Goal: Information Seeking & Learning: Learn about a topic

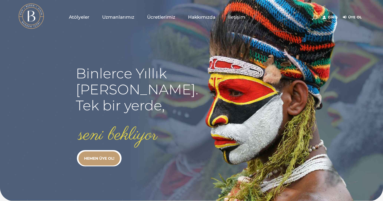
type input "[EMAIL_ADDRESS][DOMAIN_NAME]"
click at [332, 16] on link "Giriş" at bounding box center [330, 17] width 15 height 6
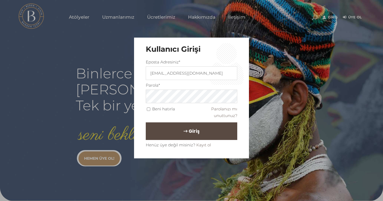
click at [178, 131] on button "Giriş" at bounding box center [192, 131] width 92 height 18
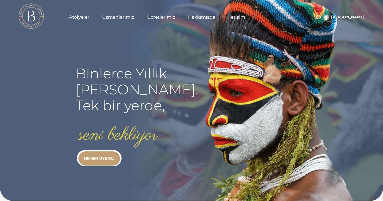
click at [84, 17] on span "Atölyeler" at bounding box center [79, 17] width 21 height 6
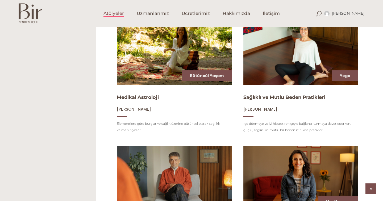
scroll to position [341, 0]
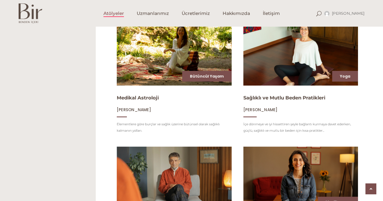
click at [273, 65] on img at bounding box center [301, 53] width 118 height 67
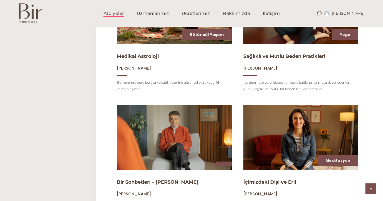
scroll to position [425, 0]
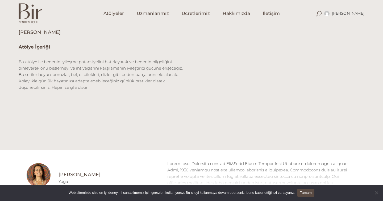
scroll to position [156, 0]
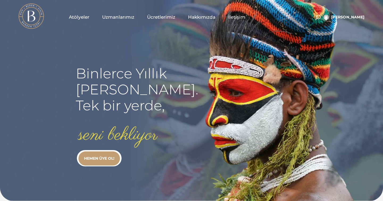
click at [84, 15] on span "Atölyeler" at bounding box center [79, 17] width 21 height 6
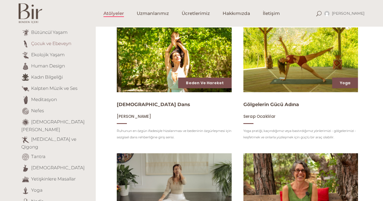
scroll to position [73, 0]
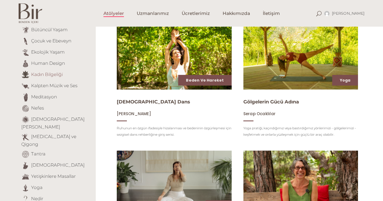
click at [56, 75] on link "Kadın Bilgeliği" at bounding box center [47, 74] width 32 height 5
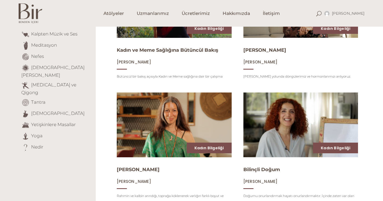
scroll to position [123, 0]
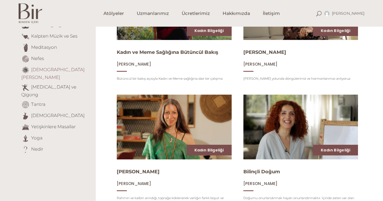
click at [47, 72] on link "[DEMOGRAPHIC_DATA][PERSON_NAME]" at bounding box center [52, 73] width 63 height 13
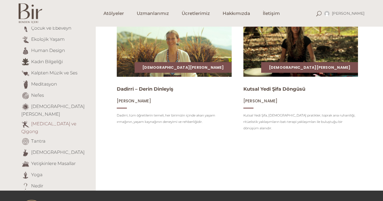
scroll to position [84, 0]
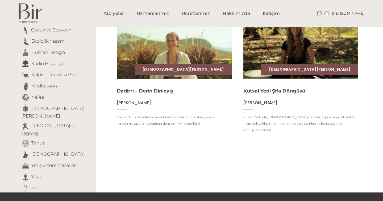
click at [47, 53] on link "Human Design" at bounding box center [48, 52] width 34 height 5
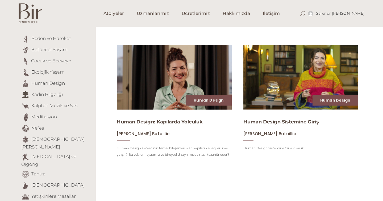
scroll to position [63, 0]
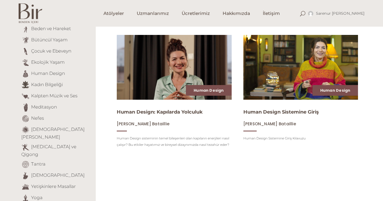
click at [277, 71] on img at bounding box center [301, 67] width 118 height 67
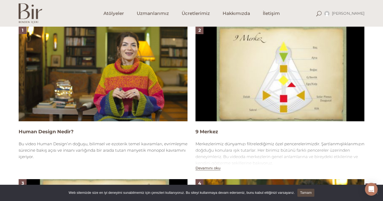
scroll to position [356, 0]
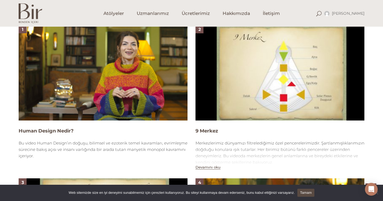
click at [118, 88] on img at bounding box center [103, 72] width 169 height 95
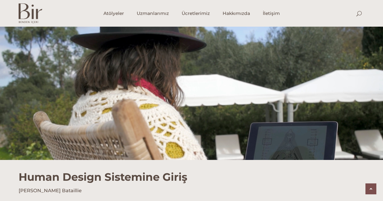
scroll to position [356, 0]
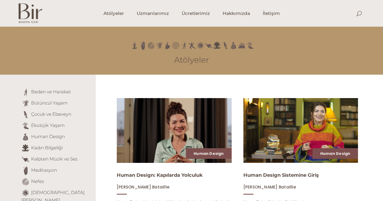
scroll to position [63, 0]
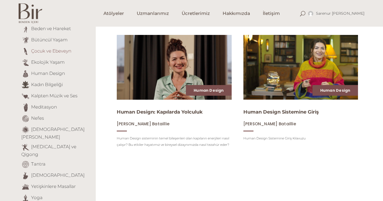
click at [58, 51] on link "Çocuk ve Ebeveyn" at bounding box center [51, 50] width 40 height 5
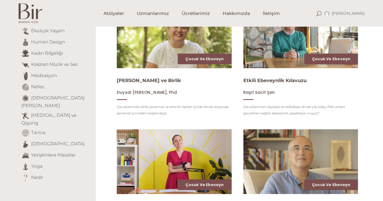
scroll to position [95, 0]
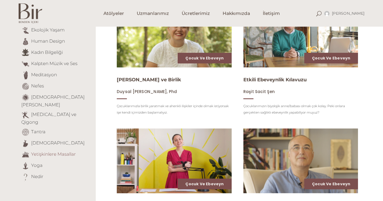
click at [52, 151] on link "Yetişkinlere Masallar" at bounding box center [53, 153] width 45 height 5
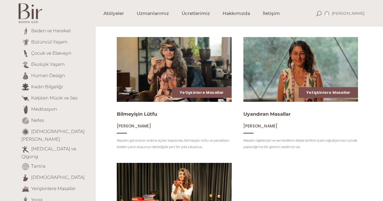
scroll to position [59, 0]
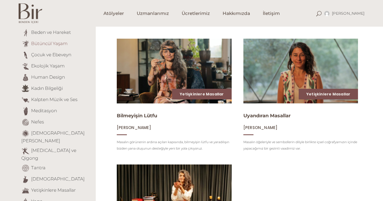
click at [53, 44] on link "Bütüncül Yaşam" at bounding box center [49, 43] width 36 height 5
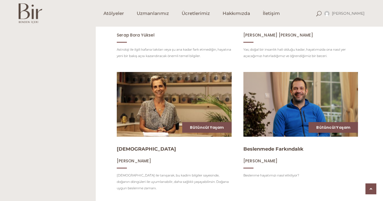
scroll to position [590, 0]
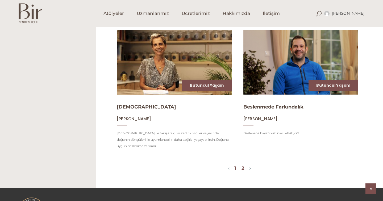
click at [244, 165] on link "2" at bounding box center [243, 168] width 3 height 6
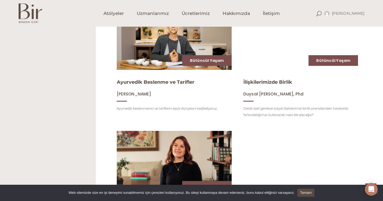
scroll to position [402, 0]
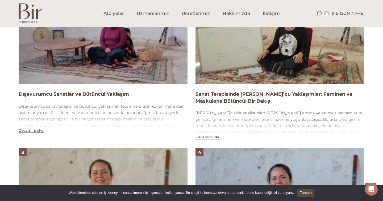
scroll to position [352, 0]
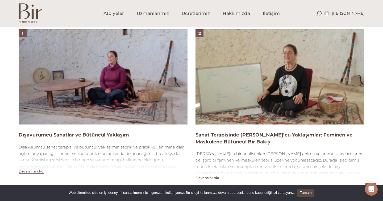
click at [155, 85] on img at bounding box center [103, 76] width 169 height 95
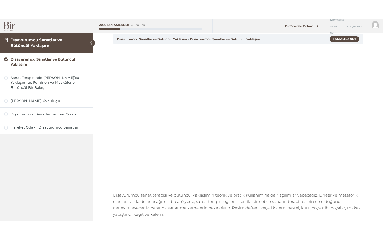
scroll to position [25, 0]
